Goal: Transaction & Acquisition: Purchase product/service

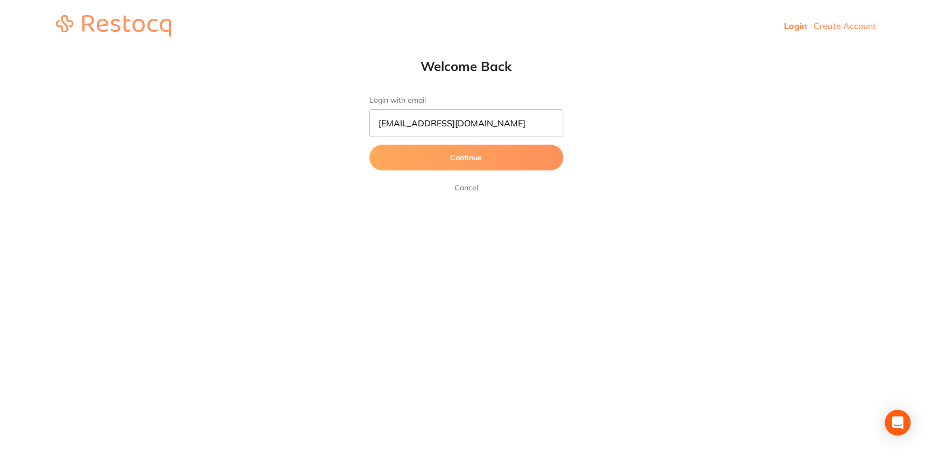
type input "[EMAIL_ADDRESS][DOMAIN_NAME]"
click at [369, 145] on button "Continue" at bounding box center [466, 158] width 194 height 26
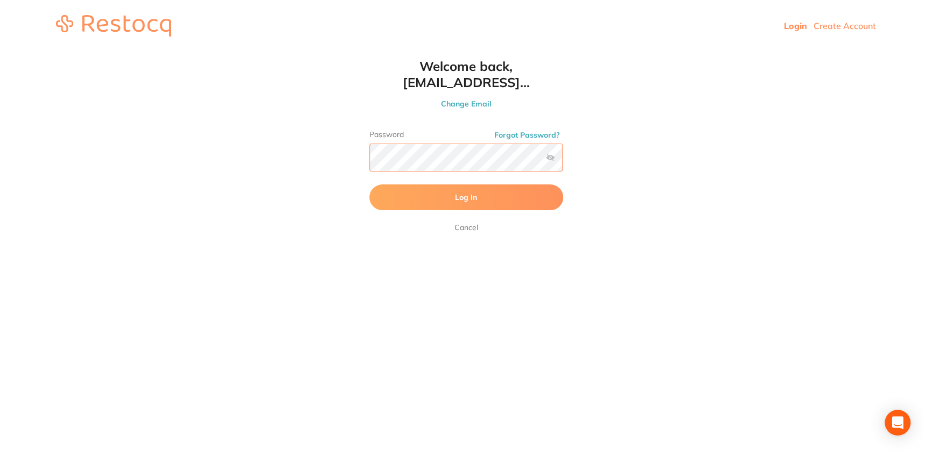
click at [369, 185] on button "Log In" at bounding box center [466, 198] width 194 height 26
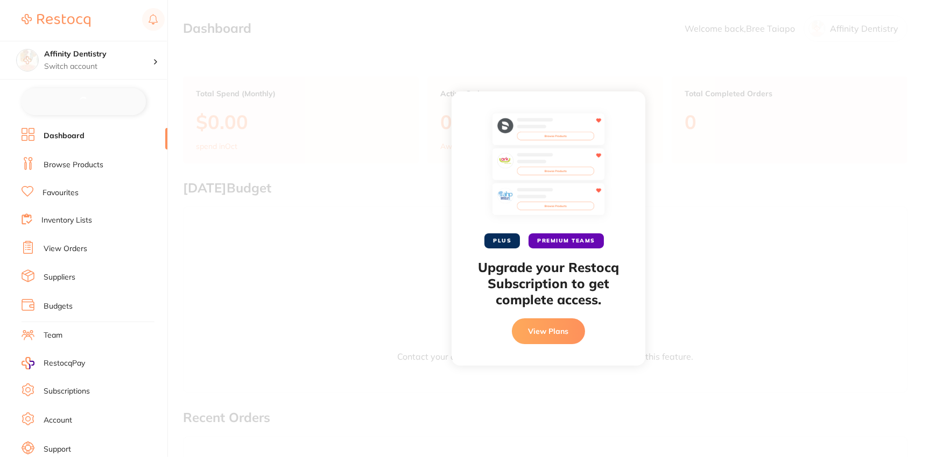
checkbox input "false"
click at [328, 274] on div "PLUS PREMIUM TEAMS Upgrade your Restocq Subscription to get complete access. Vi…" at bounding box center [548, 228] width 761 height 457
click at [532, 329] on button "View Plans" at bounding box center [548, 332] width 73 height 26
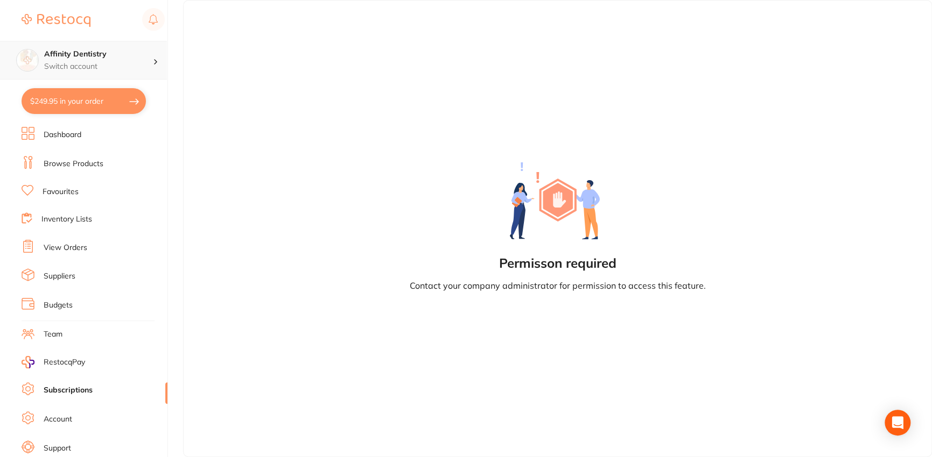
click at [110, 55] on h4 "Affinity Dentistry" at bounding box center [98, 54] width 109 height 11
click at [110, 57] on h4 "Affinity Dentistry" at bounding box center [98, 54] width 109 height 11
click at [95, 164] on link "Browse Products" at bounding box center [74, 164] width 60 height 11
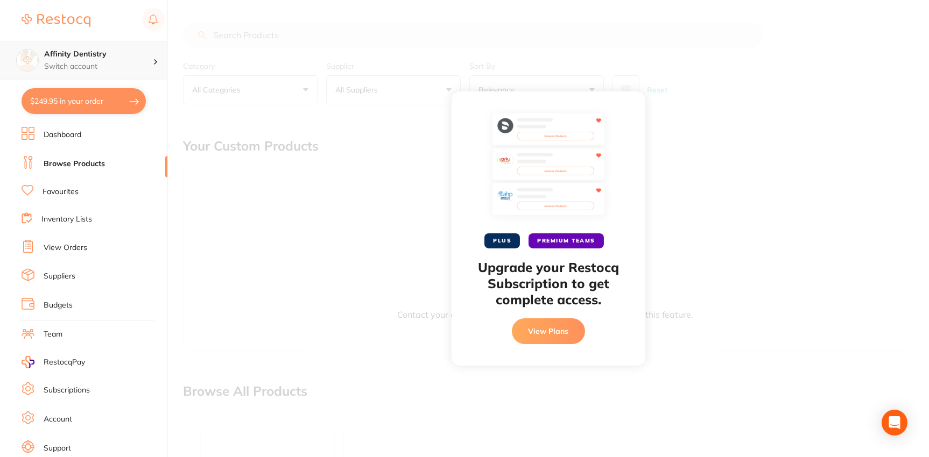
click at [132, 60] on div "Affinity Dentistry Switch account" at bounding box center [98, 60] width 109 height 23
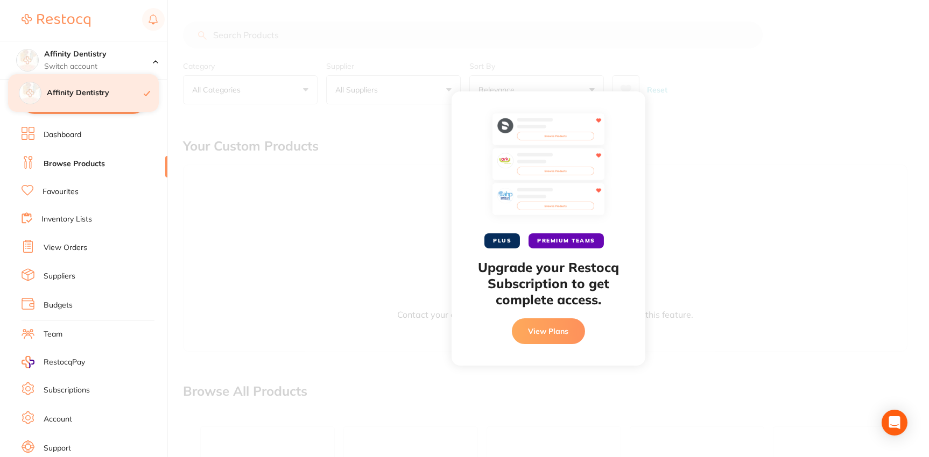
click at [84, 93] on h4 "Affinity Dentistry" at bounding box center [95, 93] width 97 height 11
